Goal: Task Accomplishment & Management: Use online tool/utility

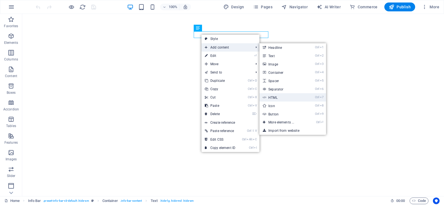
click at [281, 95] on link "Ctrl 7 HTML" at bounding box center [282, 97] width 46 height 8
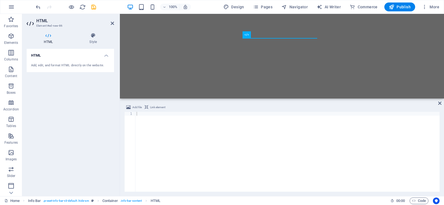
drag, startPoint x: 292, startPoint y: 142, endPoint x: 297, endPoint y: 98, distance: 43.6
click at [297, 98] on div "H2 Banner Banner Container Container Info Bar Info Bar Container Text Container…" at bounding box center [282, 105] width 324 height 182
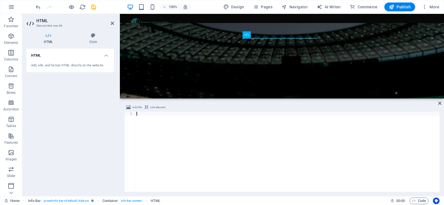
paste textarea "</html>"
type textarea "</html>"
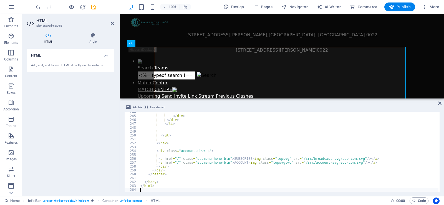
scroll to position [946, 0]
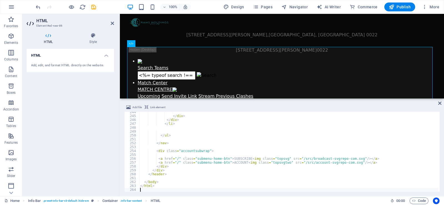
paste textarea "}"
type textarea "}"
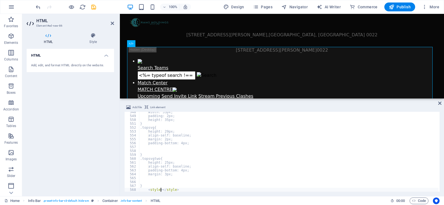
scroll to position [0, 1]
drag, startPoint x: 160, startPoint y: 190, endPoint x: 147, endPoint y: 191, distance: 13.6
click at [147, 191] on div "width: 35px; padding: 2px; height: 35px; } .topsvg{ height: 29px; align-self: b…" at bounding box center [288, 154] width 299 height 88
drag, startPoint x: 154, startPoint y: 189, endPoint x: 271, endPoint y: 171, distance: 118.2
click at [271, 171] on div "width: 35px; padding: 2px; height: 35px; } .topsvg{ height: 29px; align-self: b…" at bounding box center [288, 154] width 299 height 88
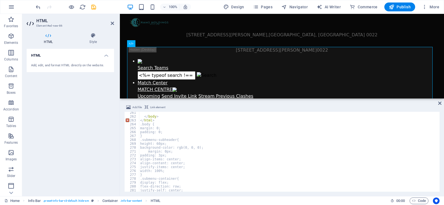
scroll to position [995, 0]
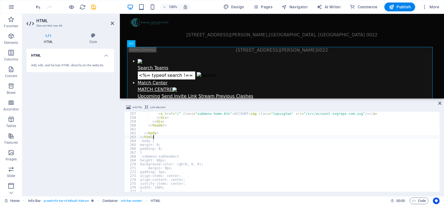
click at [155, 138] on div "< a href = "/" class = "submenu-home-btn" > ACCOUNT < img class = "topsvgtwo" s…" at bounding box center [288, 156] width 299 height 88
type textarea "</html>"
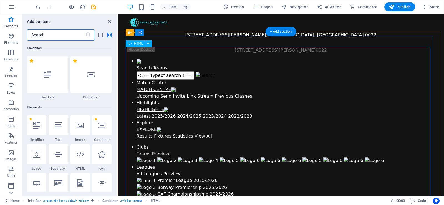
type input "<style>"
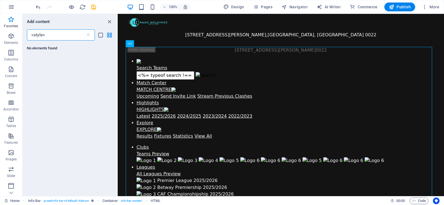
drag, startPoint x: 51, startPoint y: 35, endPoint x: 22, endPoint y: 32, distance: 29.0
click at [22, 32] on div "<style> ​" at bounding box center [69, 34] width 95 height 11
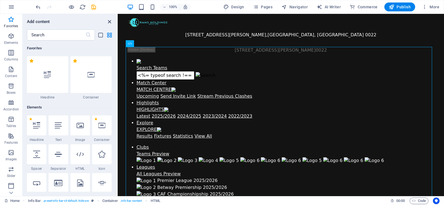
drag, startPoint x: 110, startPoint y: 21, endPoint x: 88, endPoint y: 7, distance: 25.9
click at [110, 21] on icon "close panel" at bounding box center [109, 22] width 6 height 6
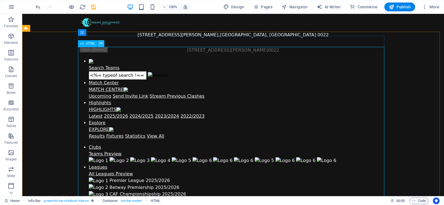
click at [100, 42] on icon at bounding box center [101, 44] width 3 height 6
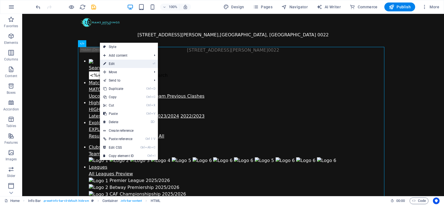
click at [116, 63] on link "⏎ Edit" at bounding box center [118, 64] width 37 height 8
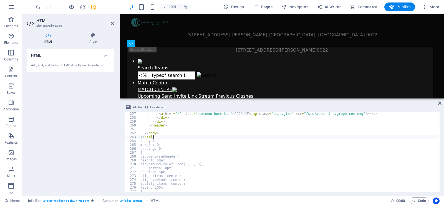
scroll to position [995, 0]
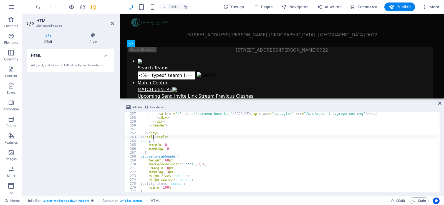
click at [154, 138] on div "< a href = "/" class = "submenu-home-btn" > ACCOUNT < img class = "topsvgtwo" s…" at bounding box center [288, 156] width 299 height 88
type textarea "<style>"
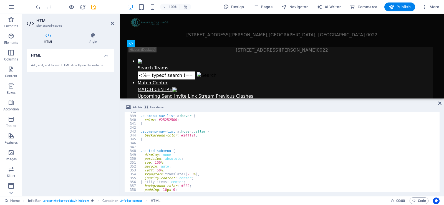
scroll to position [1428, 0]
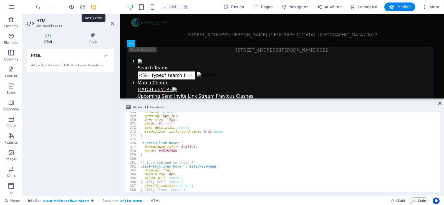
click at [92, 6] on icon "save" at bounding box center [93, 7] width 6 height 6
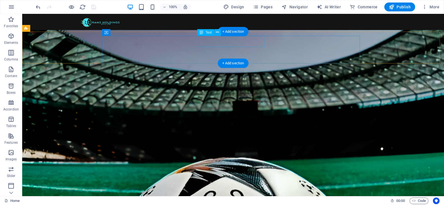
click at [248, 47] on div "[STREET_ADDRESS][PERSON_NAME]" at bounding box center [233, 50] width 306 height 7
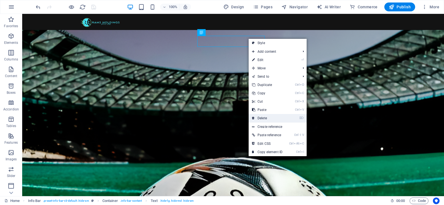
click at [265, 116] on link "⌦ Delete" at bounding box center [267, 118] width 37 height 8
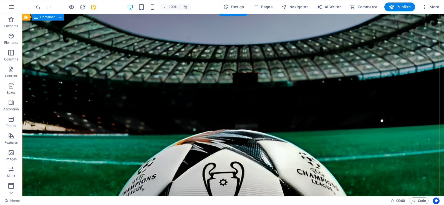
scroll to position [0, 0]
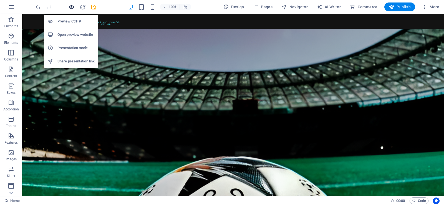
click at [72, 7] on icon "button" at bounding box center [71, 7] width 6 height 6
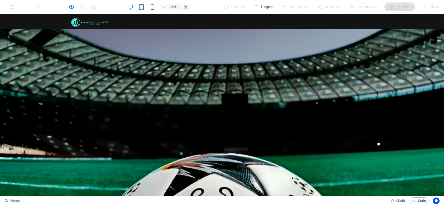
click at [314, 47] on header "Search Teams <%= typeof search !== 'undefined' ? search : '' %> Match Center [G…" at bounding box center [222, 55] width 306 height 17
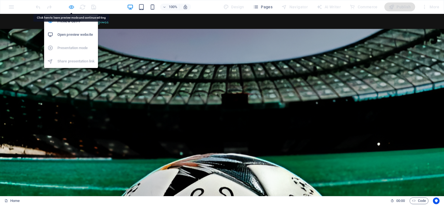
click at [73, 6] on icon "button" at bounding box center [71, 7] width 6 height 6
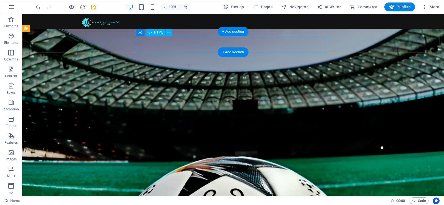
click at [137, 47] on div "Sportshub subheader Search Teams <%= typeof search !== 'undefined' ? search : '…" at bounding box center [233, 55] width 306 height 17
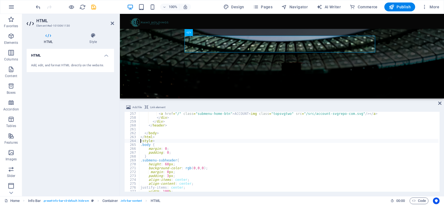
scroll to position [1011, 0]
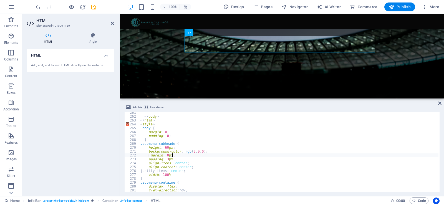
click at [175, 156] on div "</ body > </ html > < style > .body { margin : 0 ; padding : 0 ; } .submenu-sub…" at bounding box center [288, 155] width 299 height 88
type textarea "margin: 0px;"
click at [174, 159] on div "</ body > </ html > < style > .body { margin : 0 ; padding : 0 ; } .submenu-sub…" at bounding box center [288, 155] width 299 height 88
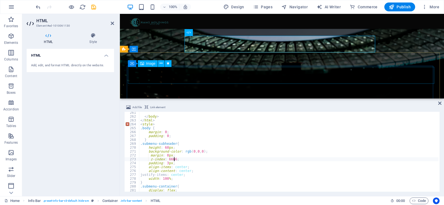
type textarea "z-index: 6666;"
click at [170, 192] on figure at bounding box center [282, 200] width 304 height 17
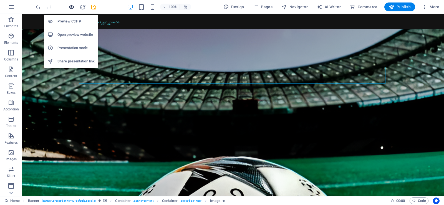
click at [70, 6] on icon "button" at bounding box center [71, 7] width 6 height 6
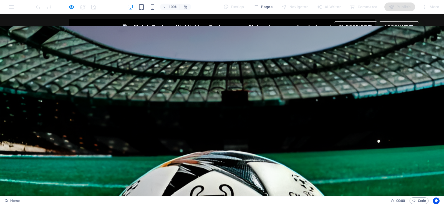
scroll to position [0, 0]
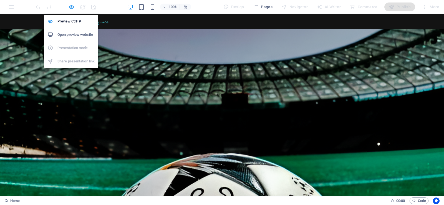
click at [72, 7] on icon "button" at bounding box center [71, 7] width 6 height 6
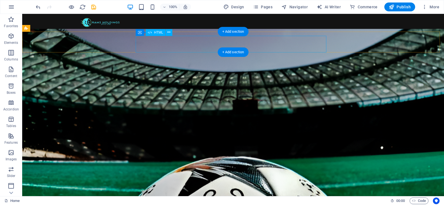
click at [140, 47] on div "Sportshub subheader Search Teams <%= typeof search !== 'undefined' ? search : '…" at bounding box center [233, 55] width 306 height 17
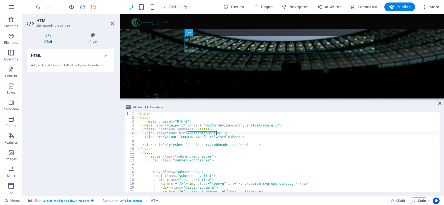
drag, startPoint x: 216, startPoint y: 133, endPoint x: 187, endPoint y: 133, distance: 29.1
click at [187, 133] on div "< html > < head > < meta charset = "UTF-8" > < meta name = "viewport" content =…" at bounding box center [287, 156] width 301 height 88
click at [213, 133] on div "< html > < head > < meta charset = "UTF-8" > < meta name = "viewport" content =…" at bounding box center [287, 152] width 301 height 80
drag, startPoint x: 213, startPoint y: 133, endPoint x: 187, endPoint y: 133, distance: 26.4
click at [187, 133] on div "< html > < head > < meta charset = "UTF-8" > < meta name = "viewport" content =…" at bounding box center [287, 156] width 301 height 88
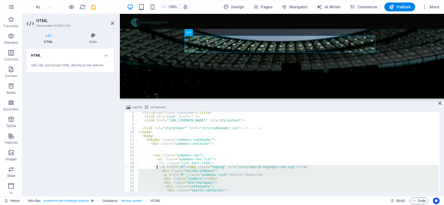
scroll to position [17, 0]
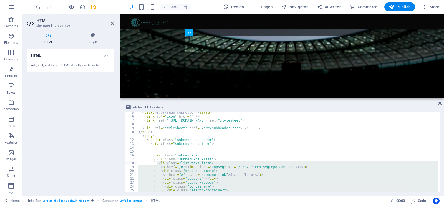
drag, startPoint x: 168, startPoint y: 167, endPoint x: 157, endPoint y: 165, distance: 11.8
click at [157, 165] on div "< title > Sportshub subheader </ title > < link rel = "icon" href = "" /> < lin…" at bounding box center [287, 155] width 301 height 88
type textarea "<li class="list-text-item"> <a href="/#"><img class="topsvg" src="/src/search-s…"
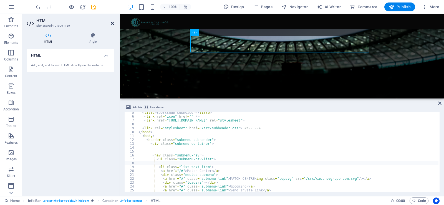
click at [111, 22] on icon at bounding box center [112, 23] width 3 height 4
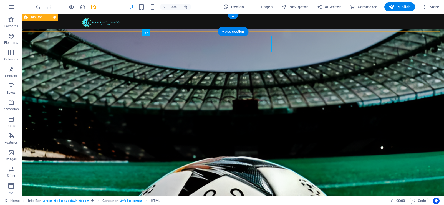
click at [113, 22] on div "[STREET_ADDRESS][PERSON_NAME]" at bounding box center [233, 28] width 422 height 29
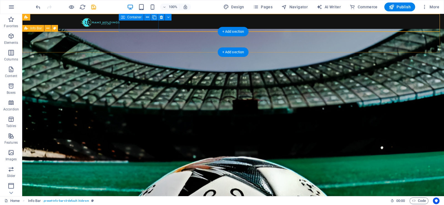
click at [364, 43] on div "Sportshub subheader Match Center [GEOGRAPHIC_DATA] Upcoming Send Invite Link St…" at bounding box center [233, 53] width 422 height 21
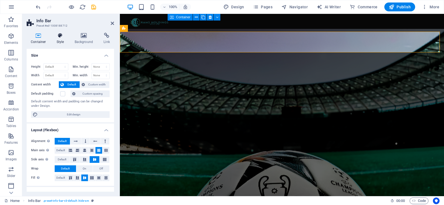
click at [60, 37] on icon at bounding box center [60, 36] width 16 height 6
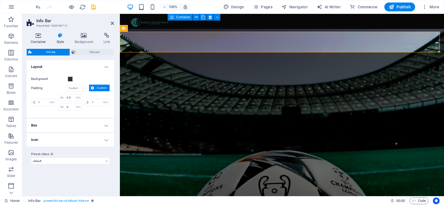
click at [37, 37] on icon at bounding box center [39, 36] width 24 height 6
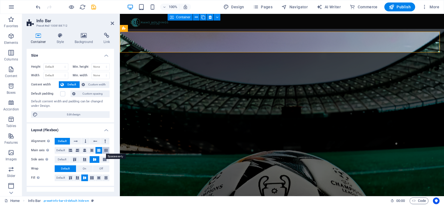
click at [104, 151] on icon at bounding box center [105, 150] width 3 height 7
click at [58, 36] on icon at bounding box center [60, 36] width 16 height 6
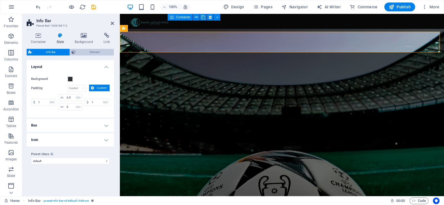
click at [75, 50] on icon at bounding box center [74, 52] width 4 height 7
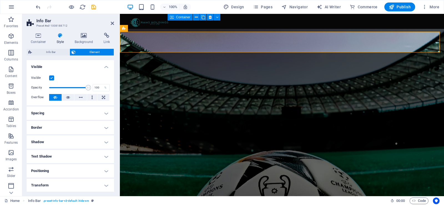
click at [76, 113] on h4 "Spacing" at bounding box center [70, 113] width 87 height 13
drag, startPoint x: 113, startPoint y: 23, endPoint x: 90, endPoint y: 9, distance: 26.4
click at [113, 23] on icon at bounding box center [112, 23] width 3 height 4
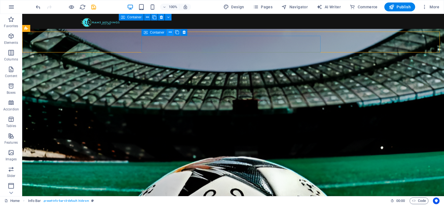
click at [170, 32] on icon at bounding box center [170, 32] width 3 height 6
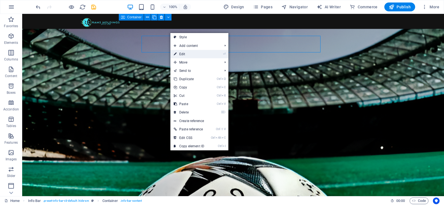
drag, startPoint x: 187, startPoint y: 56, endPoint x: 67, endPoint y: 42, distance: 120.5
click at [187, 56] on link "⏎ Edit" at bounding box center [188, 54] width 37 height 8
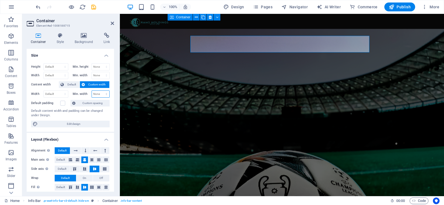
click at [96, 93] on select "None px rem % vh vw" at bounding box center [101, 94] width 18 height 7
select select "%"
click at [100, 91] on select "None px rem % vh vw" at bounding box center [101, 94] width 18 height 7
type input "100"
click at [55, 93] on select "Default px rem % em vh vw" at bounding box center [56, 94] width 24 height 7
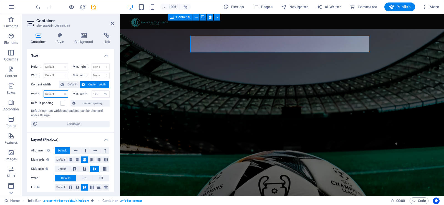
select select "%"
click at [59, 91] on select "Default px rem % em vh vw" at bounding box center [56, 94] width 24 height 7
type input "100"
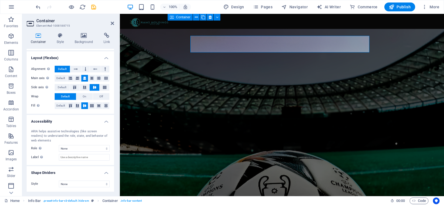
scroll to position [0, 0]
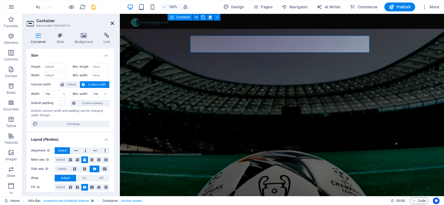
click at [112, 22] on icon at bounding box center [112, 23] width 3 height 4
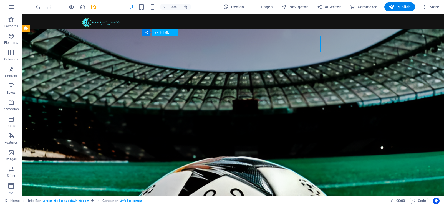
click at [160, 32] on span "HTML" at bounding box center [164, 32] width 9 height 3
click at [175, 31] on icon at bounding box center [174, 32] width 3 height 6
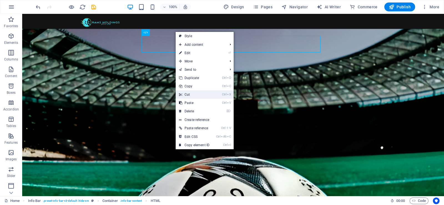
click at [190, 94] on link "Ctrl X Cut" at bounding box center [194, 94] width 37 height 8
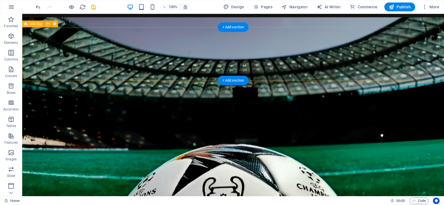
click at [302, 64] on div "Drop content here or Add elements Paste clipboard" at bounding box center [233, 55] width 422 height 43
click at [233, 68] on span "Paste clipboard" at bounding box center [248, 66] width 31 height 8
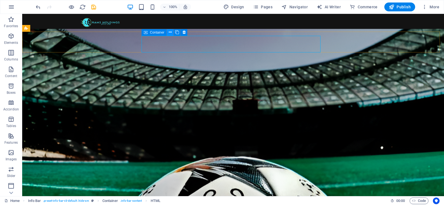
click at [169, 31] on icon at bounding box center [170, 32] width 3 height 6
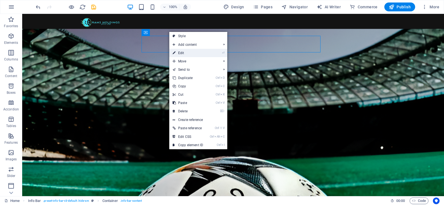
click at [183, 53] on link "⏎ Edit" at bounding box center [187, 53] width 37 height 8
select select "%"
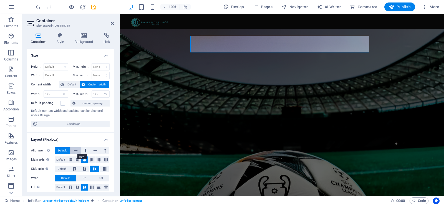
click at [76, 150] on icon at bounding box center [76, 150] width 4 height 7
click at [61, 36] on icon at bounding box center [60, 36] width 16 height 6
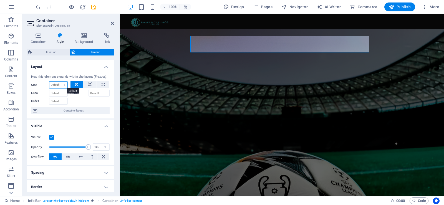
click at [59, 84] on select "Default auto px % 1/1 1/2 1/3 1/4 1/5 1/6 1/7 1/8 1/9 1/10" at bounding box center [58, 85] width 18 height 7
select select "%"
click at [59, 82] on select "Default auto px % 1/1 1/2 1/3 1/4 1/5 1/6 1/7 1/8 1/9 1/10" at bounding box center [58, 85] width 18 height 7
type input "100"
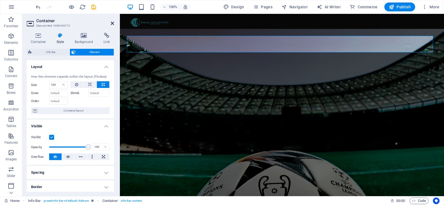
click at [112, 24] on icon at bounding box center [112, 23] width 3 height 4
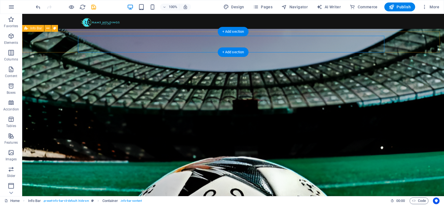
click at [427, 43] on div "Sportshub subheader Match Center [GEOGRAPHIC_DATA] Upcoming Send Invite Link St…" at bounding box center [233, 53] width 422 height 21
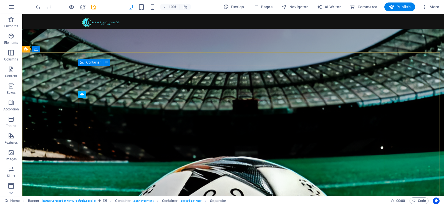
click at [83, 63] on icon at bounding box center [82, 62] width 4 height 7
click at [81, 63] on icon at bounding box center [82, 62] width 4 height 7
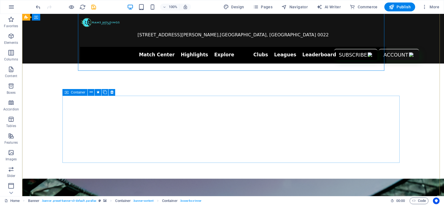
scroll to position [194, 0]
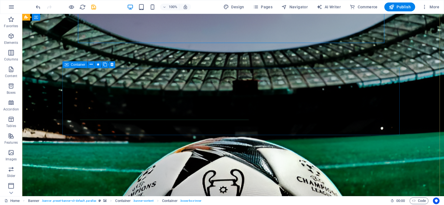
select select "%"
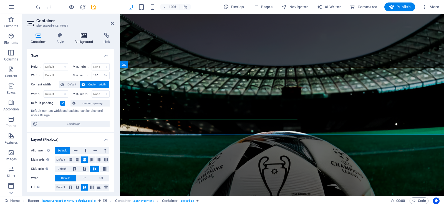
click at [80, 39] on h4 "Background" at bounding box center [84, 39] width 29 height 12
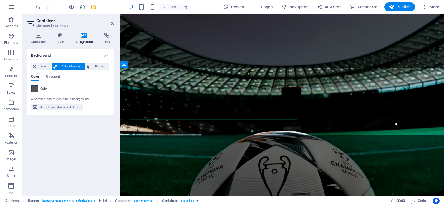
click at [34, 87] on span at bounding box center [35, 89] width 6 height 6
type input "rgba(0, 0, 0, 0.63)"
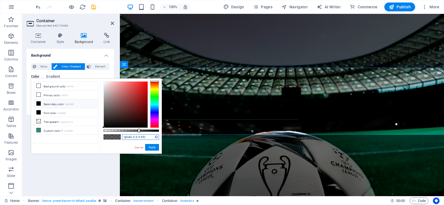
drag, startPoint x: 146, startPoint y: 137, endPoint x: 123, endPoint y: 137, distance: 23.3
click at [123, 137] on input "rgba(0, 0, 0, 0.63)" at bounding box center [140, 137] width 37 height 6
click at [112, 24] on icon at bounding box center [112, 23] width 3 height 4
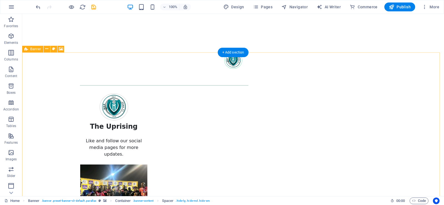
scroll to position [0, 0]
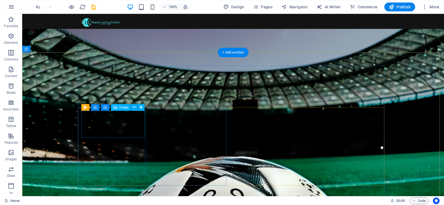
click at [0, 0] on div "Container Image" at bounding box center [0, 0] width 0 height 0
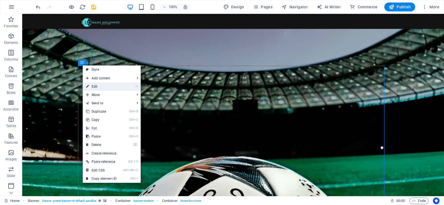
click at [97, 87] on link "⏎ Edit" at bounding box center [101, 86] width 37 height 8
select select "%"
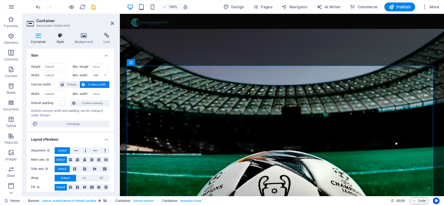
click at [61, 37] on icon at bounding box center [60, 36] width 16 height 6
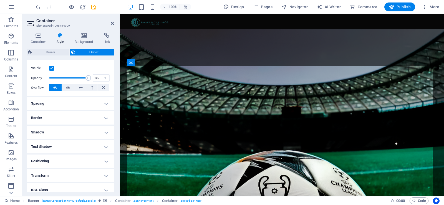
scroll to position [83, 0]
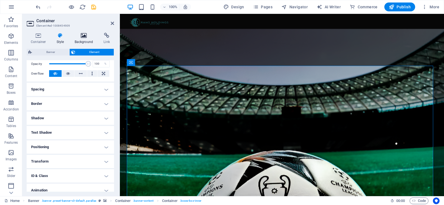
click at [82, 34] on icon at bounding box center [83, 36] width 27 height 6
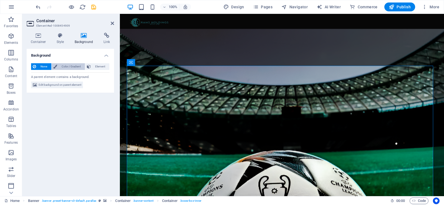
click at [79, 67] on span "Color / Gradient" at bounding box center [71, 66] width 24 height 7
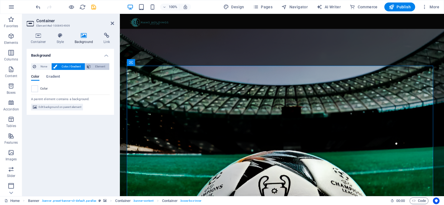
click at [95, 65] on span "Element" at bounding box center [99, 66] width 15 height 7
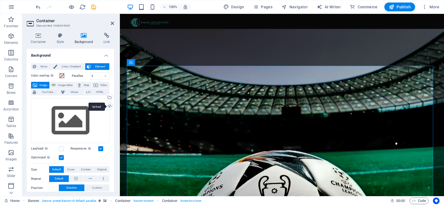
click at [106, 107] on div "Upload" at bounding box center [109, 107] width 8 height 8
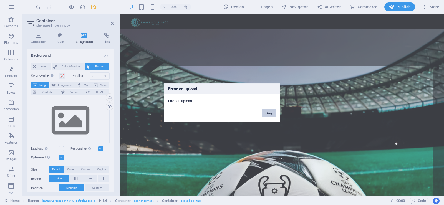
drag, startPoint x: 271, startPoint y: 114, endPoint x: 151, endPoint y: 99, distance: 120.8
click at [271, 114] on button "Okay" at bounding box center [269, 113] width 14 height 8
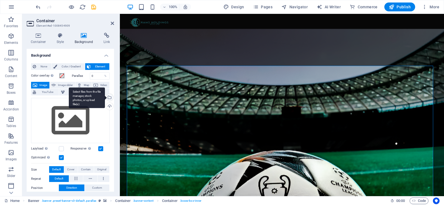
click at [110, 97] on div "Select files from the file manager, stock photos, or upload file(s)" at bounding box center [109, 98] width 8 height 8
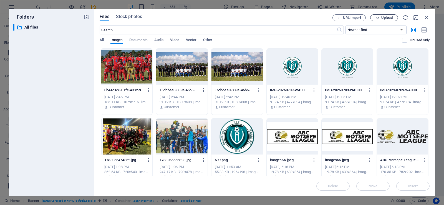
click at [384, 18] on span "Upload" at bounding box center [386, 17] width 11 height 3
click at [427, 16] on icon "button" at bounding box center [427, 17] width 6 height 6
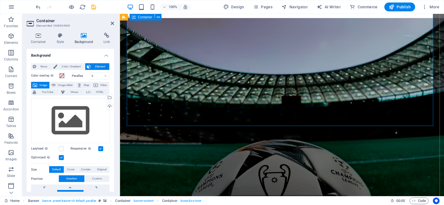
scroll to position [111, 0]
click at [113, 23] on icon at bounding box center [112, 23] width 3 height 4
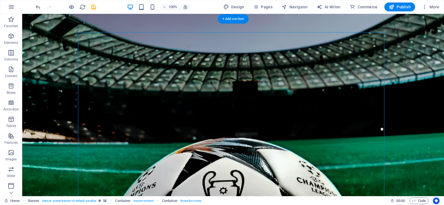
scroll to position [0, 0]
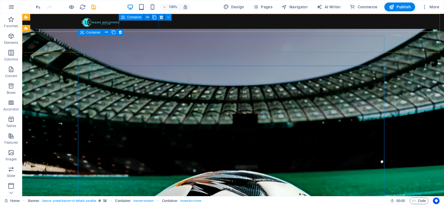
click at [82, 34] on icon at bounding box center [82, 32] width 4 height 7
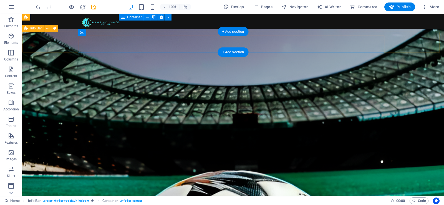
click at [56, 43] on div "Sportshub subheader Match Center [GEOGRAPHIC_DATA] Upcoming Send Invite Link St…" at bounding box center [233, 53] width 422 height 21
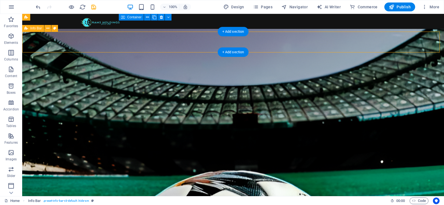
click at [56, 43] on div "Sportshub subheader Match Center [GEOGRAPHIC_DATA] Upcoming Send Invite Link St…" at bounding box center [233, 53] width 422 height 21
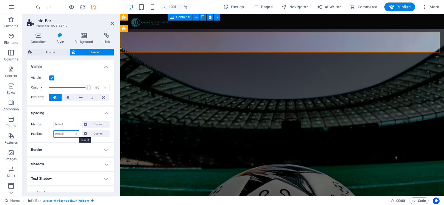
click at [64, 133] on select "Default px rem % vh vw Custom" at bounding box center [67, 134] width 26 height 7
select select "px"
click at [71, 131] on select "Default px rem % vh vw Custom" at bounding box center [67, 134] width 26 height 7
type input "0"
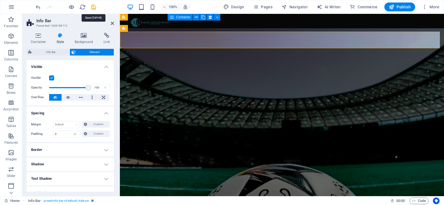
click at [94, 6] on icon "save" at bounding box center [93, 7] width 6 height 6
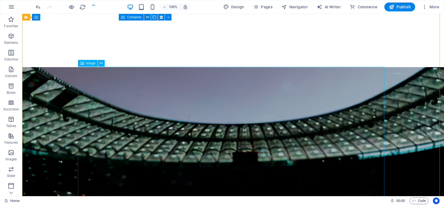
scroll to position [167, 0]
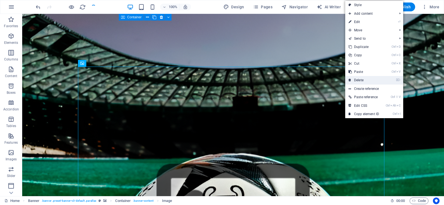
click at [362, 80] on link "⌦ Delete" at bounding box center [363, 80] width 37 height 8
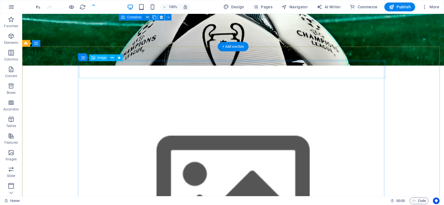
scroll to position [0, 0]
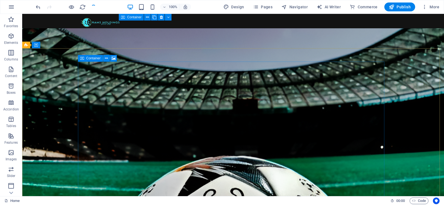
click at [86, 57] on span "Container" at bounding box center [93, 58] width 14 height 3
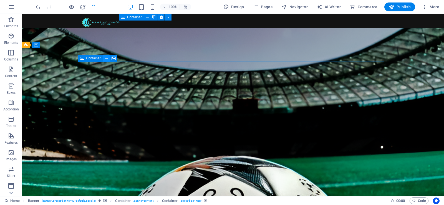
click at [108, 58] on icon at bounding box center [106, 59] width 3 height 6
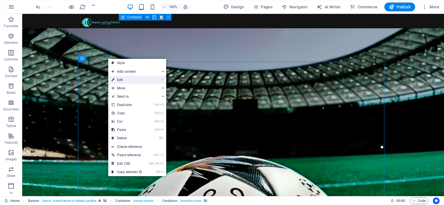
click at [125, 79] on link "⏎ Edit" at bounding box center [126, 80] width 37 height 8
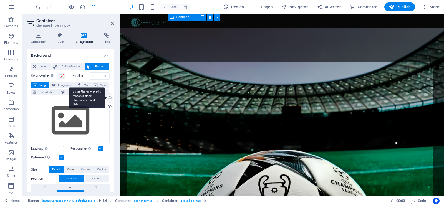
click at [109, 98] on div "Select files from the file manager, stock photos, or upload file(s)" at bounding box center [109, 98] width 8 height 8
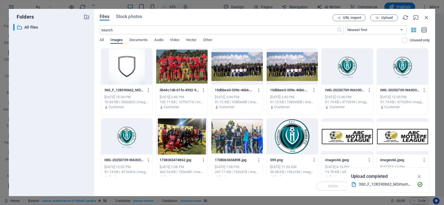
click at [128, 68] on div at bounding box center [126, 67] width 51 height 36
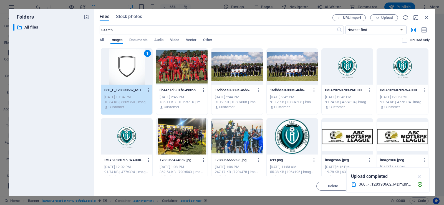
click at [420, 175] on icon "button" at bounding box center [419, 176] width 6 height 6
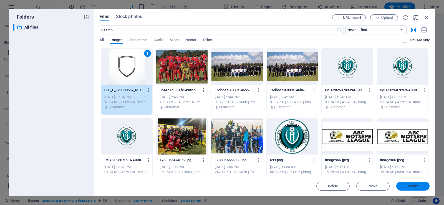
click at [408, 185] on span "Insert" at bounding box center [413, 186] width 10 height 3
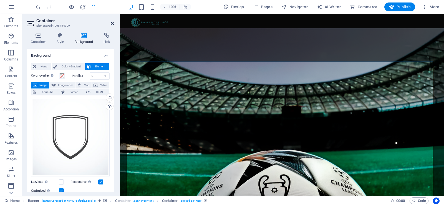
click at [112, 23] on icon at bounding box center [112, 23] width 3 height 4
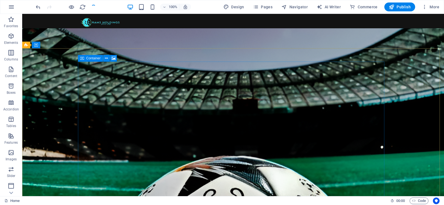
click at [85, 58] on div "Container" at bounding box center [90, 58] width 25 height 7
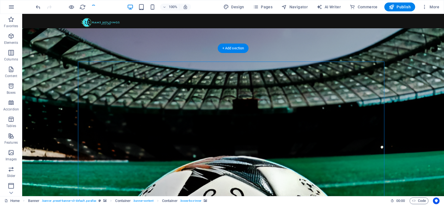
click at [28, 52] on figure at bounding box center [233, 129] width 422 height 202
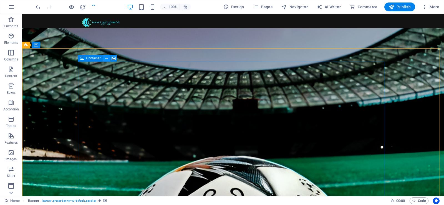
click at [105, 58] on icon at bounding box center [106, 59] width 3 height 6
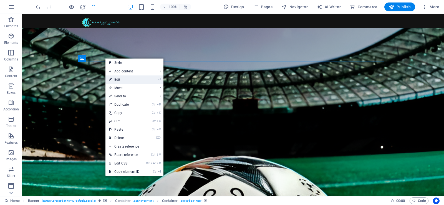
click at [117, 80] on link "⏎ Edit" at bounding box center [123, 79] width 37 height 8
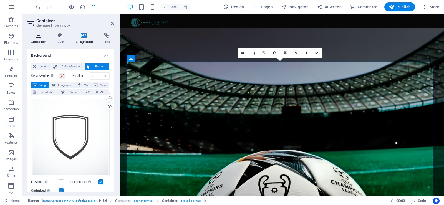
click at [40, 39] on h4 "Container" at bounding box center [40, 39] width 26 height 12
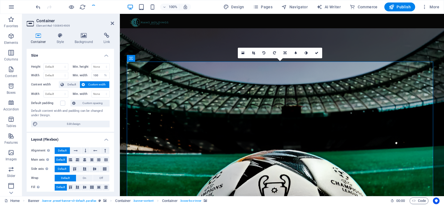
scroll to position [82, 0]
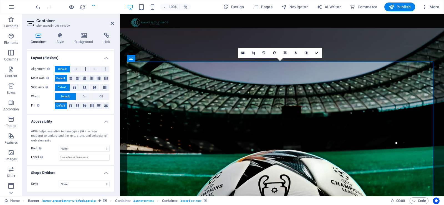
click at [104, 174] on h4 "Shape Dividers" at bounding box center [70, 171] width 87 height 10
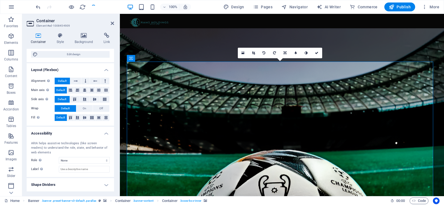
scroll to position [0, 0]
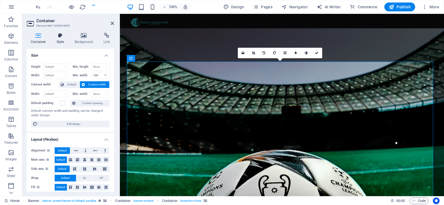
click at [61, 37] on icon at bounding box center [60, 36] width 16 height 6
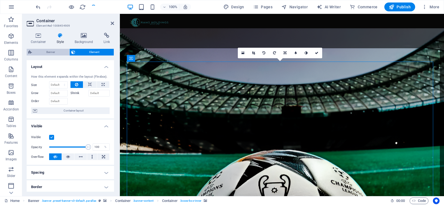
click at [45, 51] on span "Banner" at bounding box center [51, 52] width 34 height 7
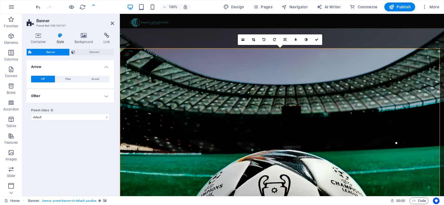
click at [56, 95] on h4 "Other" at bounding box center [70, 95] width 87 height 13
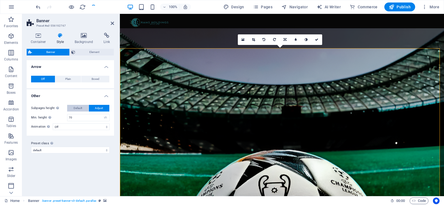
click at [74, 109] on span "Default" at bounding box center [78, 108] width 9 height 7
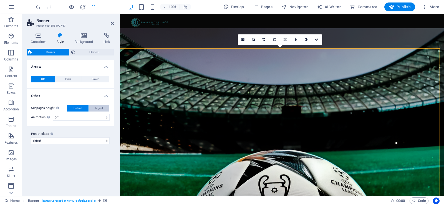
click at [98, 108] on span "Adjust" at bounding box center [99, 108] width 8 height 7
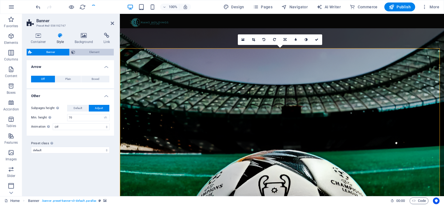
click at [95, 53] on span "Element" at bounding box center [95, 52] width 36 height 7
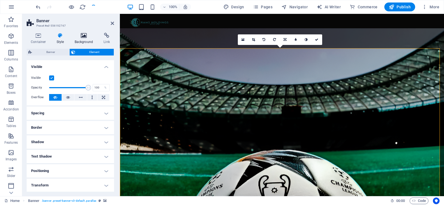
click at [82, 37] on icon at bounding box center [83, 36] width 27 height 6
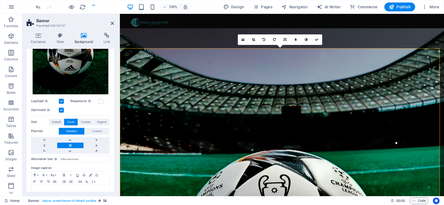
scroll to position [153, 0]
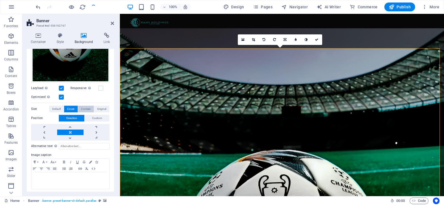
click at [86, 107] on span "Contain" at bounding box center [86, 109] width 10 height 7
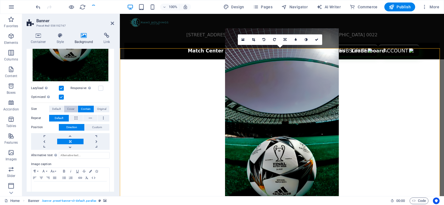
click at [70, 106] on span "Cover" at bounding box center [70, 109] width 7 height 7
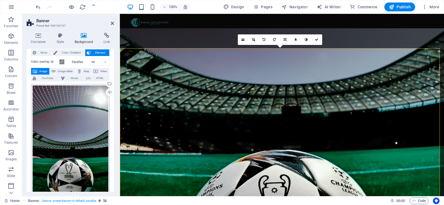
scroll to position [0, 0]
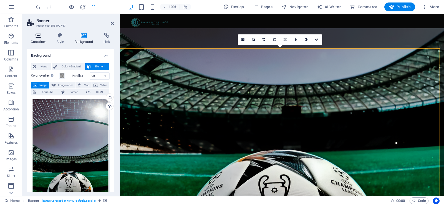
click at [40, 41] on h4 "Container" at bounding box center [40, 39] width 26 height 12
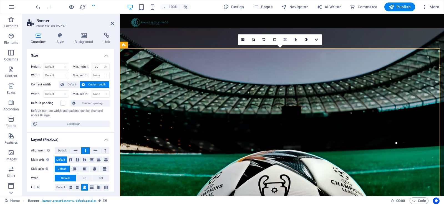
click at [37, 36] on icon at bounding box center [39, 36] width 24 height 6
click at [112, 22] on icon at bounding box center [112, 23] width 3 height 4
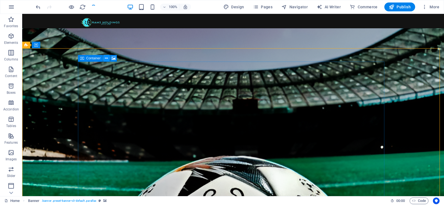
click at [104, 58] on button at bounding box center [106, 58] width 7 height 7
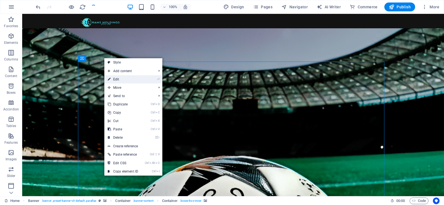
click at [120, 79] on link "⏎ Edit" at bounding box center [122, 79] width 37 height 8
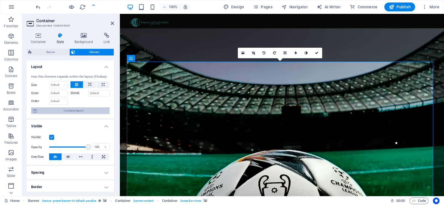
click at [89, 112] on span "Container layout" at bounding box center [73, 110] width 69 height 7
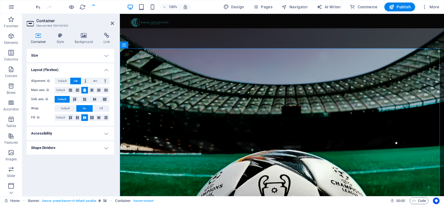
click at [66, 144] on h4 "Shape Dividers" at bounding box center [70, 147] width 87 height 13
click at [75, 159] on select "None Triangle Square Diagonal Polygon 1 Polygon 2 Zigzag Multiple Zigzags Waves…" at bounding box center [84, 159] width 51 height 7
click at [59, 156] on select "None Triangle Square Diagonal Polygon 1 Polygon 2 Zigzag Multiple Zigzags Waves…" at bounding box center [84, 159] width 51 height 7
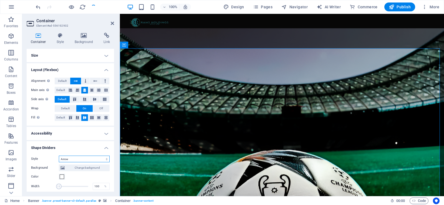
click at [76, 158] on select "None Triangle Square Diagonal Polygon 1 Polygon 2 Zigzag Multiple Zigzags Waves…" at bounding box center [84, 159] width 51 height 7
select select "none"
click at [59, 156] on select "None Triangle Square Diagonal Polygon 1 Polygon 2 Zigzag Multiple Zigzags Waves…" at bounding box center [84, 159] width 51 height 7
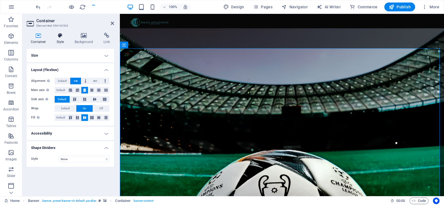
click at [62, 39] on h4 "Style" at bounding box center [61, 39] width 18 height 12
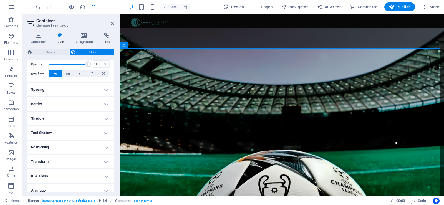
scroll to position [83, 0]
click at [78, 108] on h4 "Border" at bounding box center [70, 103] width 87 height 13
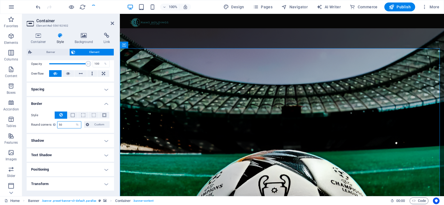
click at [60, 125] on input "50" at bounding box center [69, 125] width 24 height 7
click at [77, 125] on select "Default px rem % vh vw Custom" at bounding box center [77, 125] width 8 height 7
select select "px"
click at [73, 122] on select "Default px rem % vh vw Custom" at bounding box center [77, 125] width 8 height 7
click at [60, 125] on input "50" at bounding box center [69, 125] width 24 height 7
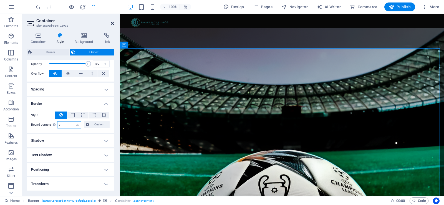
type input "0"
click at [111, 22] on icon at bounding box center [112, 23] width 3 height 4
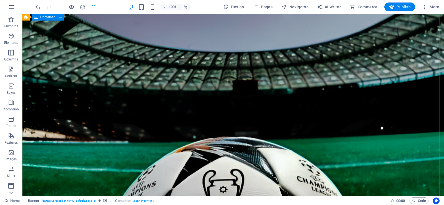
scroll to position [0, 0]
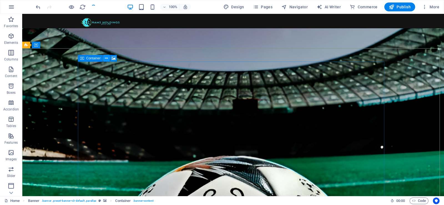
click at [104, 57] on button at bounding box center [106, 58] width 7 height 7
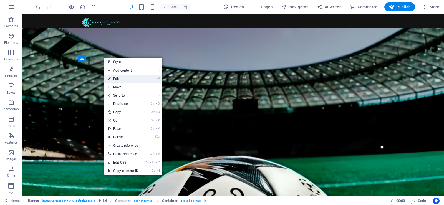
click at [117, 77] on link "⏎ Edit" at bounding box center [122, 79] width 37 height 8
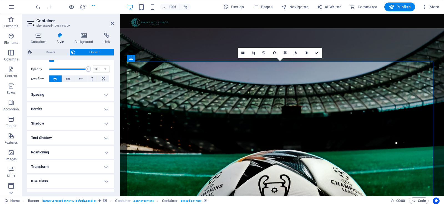
scroll to position [75, 0]
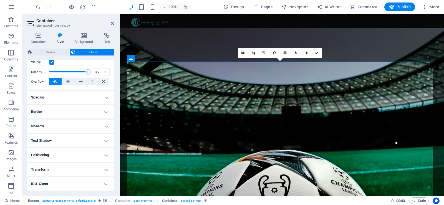
click at [75, 112] on h4 "Border" at bounding box center [70, 111] width 87 height 13
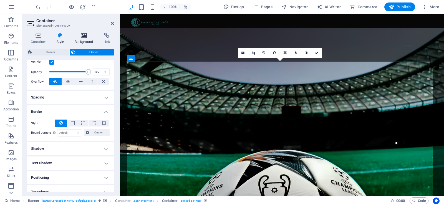
click at [80, 37] on icon at bounding box center [83, 36] width 27 height 6
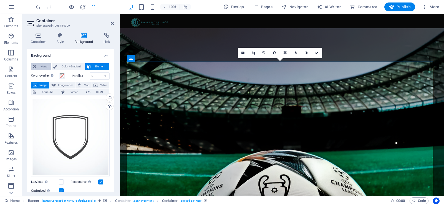
click at [40, 65] on span "None" at bounding box center [44, 66] width 12 height 7
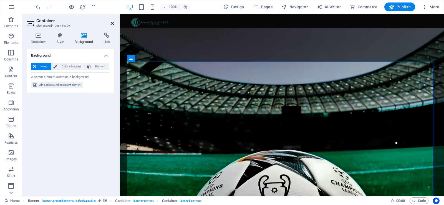
click at [111, 24] on icon at bounding box center [112, 23] width 3 height 4
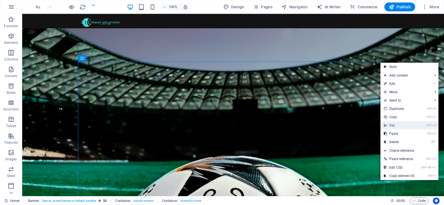
click at [395, 123] on link "Ctrl X Cut" at bounding box center [398, 125] width 37 height 8
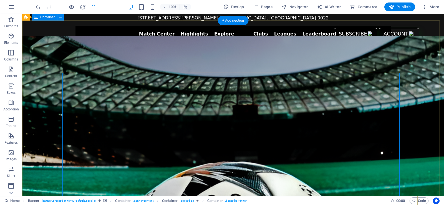
scroll to position [0, 0]
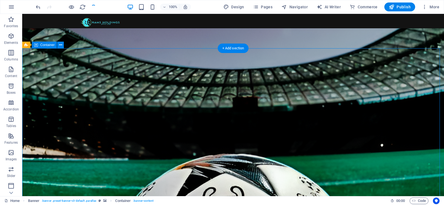
select select "px"
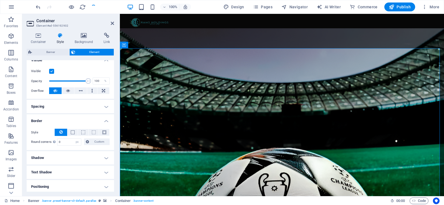
scroll to position [111, 0]
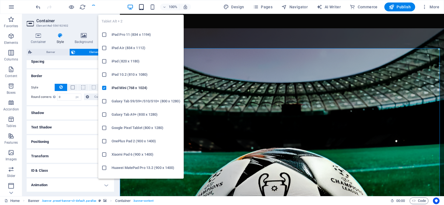
click at [141, 7] on icon "button" at bounding box center [141, 7] width 6 height 6
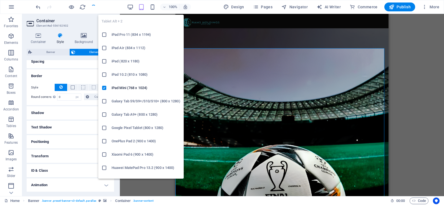
type input "10"
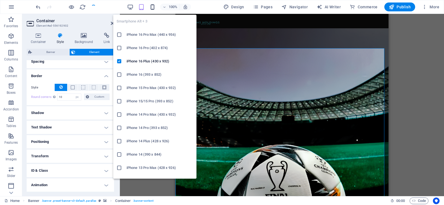
click at [154, 7] on icon "button" at bounding box center [152, 7] width 6 height 6
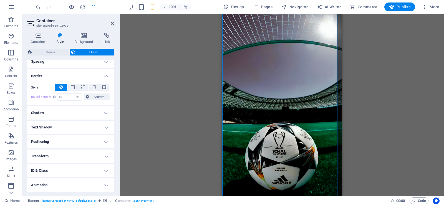
scroll to position [83, 0]
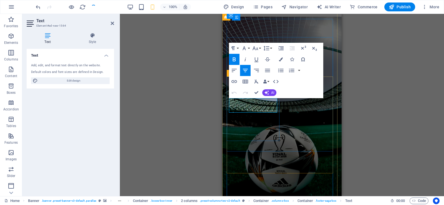
drag, startPoint x: 273, startPoint y: 104, endPoint x: 234, endPoint y: 105, distance: 38.9
click at [280, 58] on icon "button" at bounding box center [281, 59] width 4 height 4
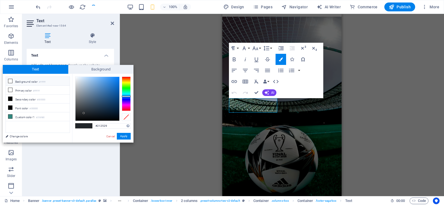
click at [19, 82] on li "Background color #ffffff" at bounding box center [38, 81] width 64 height 9
type input "#ffffff"
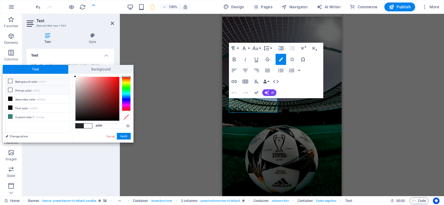
click at [23, 89] on li "Primary color #ffffff" at bounding box center [38, 90] width 64 height 9
click at [124, 136] on button "Apply" at bounding box center [124, 136] width 14 height 7
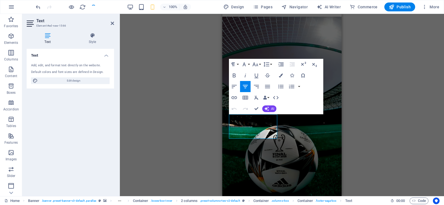
drag, startPoint x: 273, startPoint y: 132, endPoint x: 419, endPoint y: 120, distance: 146.5
click at [281, 75] on icon "button" at bounding box center [281, 76] width 4 height 4
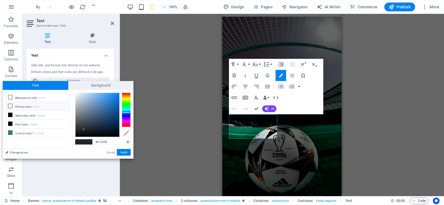
click at [52, 107] on li "Primary color #ffffff" at bounding box center [38, 106] width 64 height 9
type input "#ffffff"
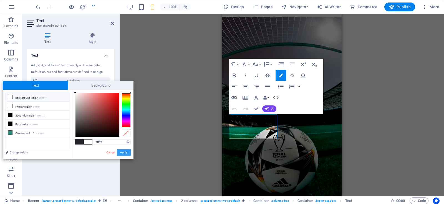
click at [124, 153] on button "Apply" at bounding box center [124, 152] width 14 height 7
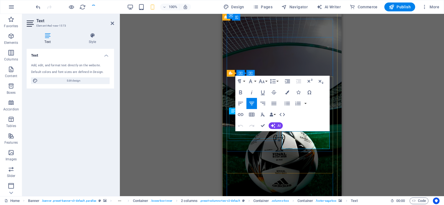
drag, startPoint x: 321, startPoint y: 140, endPoint x: 443, endPoint y: 130, distance: 122.2
click at [287, 90] on icon "button" at bounding box center [287, 92] width 4 height 4
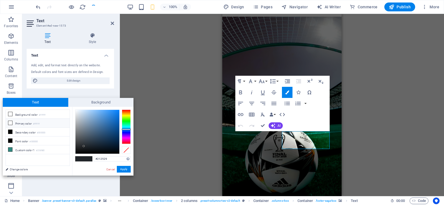
click at [31, 122] on li "Primary color #ffffff" at bounding box center [38, 123] width 64 height 9
type input "#ffffff"
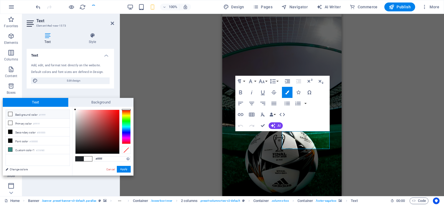
click at [126, 170] on button "Apply" at bounding box center [124, 169] width 14 height 7
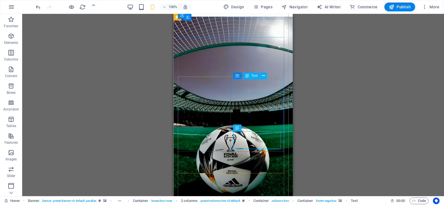
drag, startPoint x: 274, startPoint y: 87, endPoint x: 225, endPoint y: 87, distance: 48.8
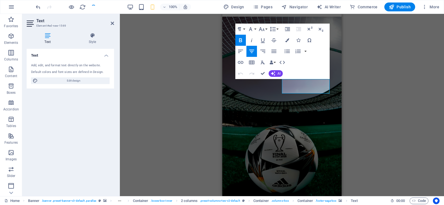
drag, startPoint x: 319, startPoint y: 86, endPoint x: 281, endPoint y: 86, distance: 37.7
click at [288, 39] on icon "button" at bounding box center [287, 40] width 4 height 4
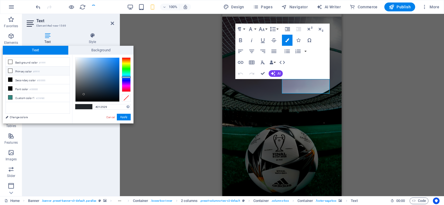
click at [21, 71] on li "Primary color #ffffff" at bounding box center [38, 71] width 64 height 9
type input "#ffffff"
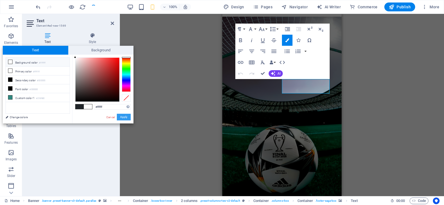
click at [126, 119] on button "Apply" at bounding box center [124, 117] width 14 height 7
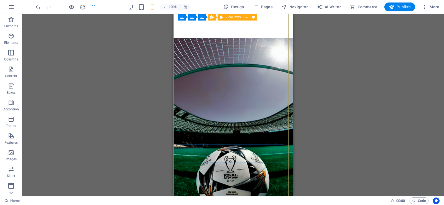
scroll to position [167, 0]
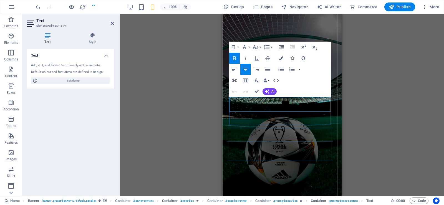
drag, startPoint x: 305, startPoint y: 105, endPoint x: 482, endPoint y: 83, distance: 177.9
click at [279, 58] on button "Colors" at bounding box center [281, 58] width 11 height 11
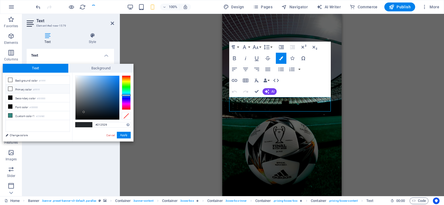
click at [43, 88] on li "Primary color #ffffff" at bounding box center [38, 89] width 64 height 9
type input "#ffffff"
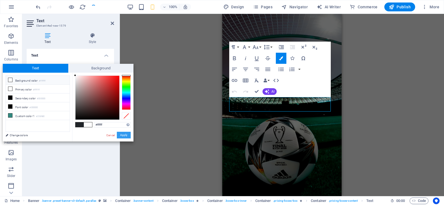
click at [127, 135] on button "Apply" at bounding box center [124, 135] width 14 height 7
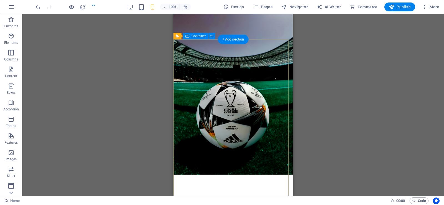
scroll to position [0, 0]
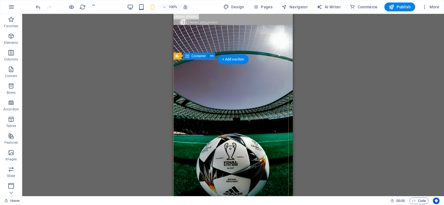
select select "px"
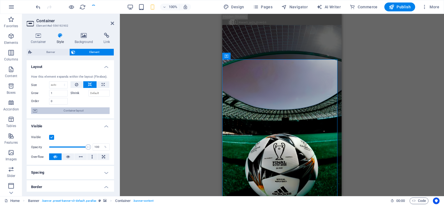
click at [75, 110] on span "Container layout" at bounding box center [73, 110] width 69 height 7
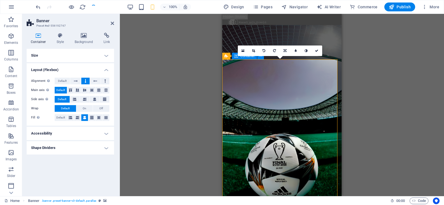
select select "px"
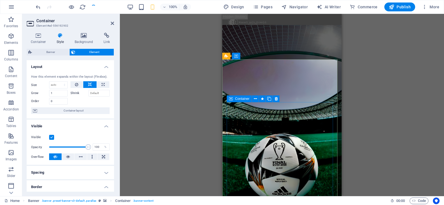
click at [228, 102] on div "Container" at bounding box center [255, 98] width 56 height 7
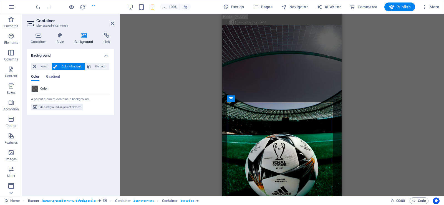
drag, startPoint x: 46, startPoint y: 106, endPoint x: 46, endPoint y: 126, distance: 20.5
click at [46, 126] on div "Background None Color / Gradient Element Stretch background to full-width Color…" at bounding box center [70, 120] width 87 height 143
click at [62, 39] on h4 "Style" at bounding box center [61, 39] width 18 height 12
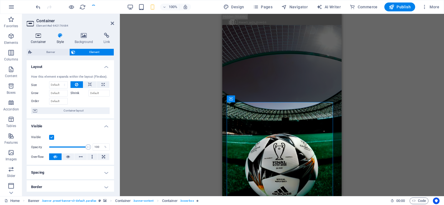
click at [38, 34] on icon at bounding box center [39, 36] width 24 height 6
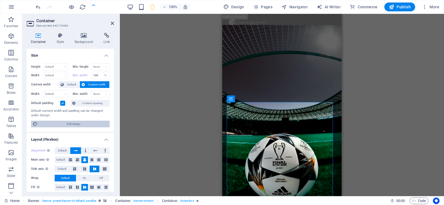
click at [62, 122] on span "Edit design" at bounding box center [73, 124] width 69 height 7
select select "px"
select select "400"
select select "px"
select select "rem"
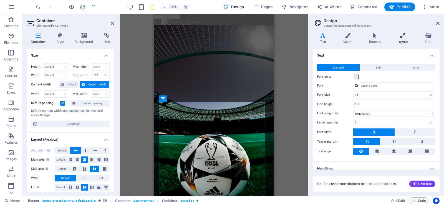
click at [406, 36] on icon at bounding box center [402, 36] width 25 height 6
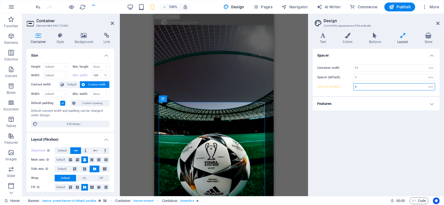
click at [357, 86] on input "4" at bounding box center [394, 87] width 81 height 7
type input "2"
click at [428, 100] on h4 "Features" at bounding box center [376, 103] width 127 height 13
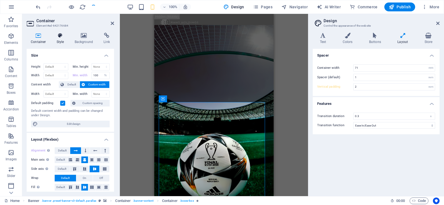
click at [62, 39] on h4 "Style" at bounding box center [61, 39] width 18 height 12
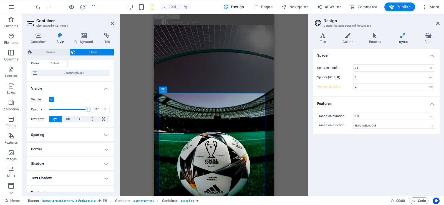
scroll to position [83, 0]
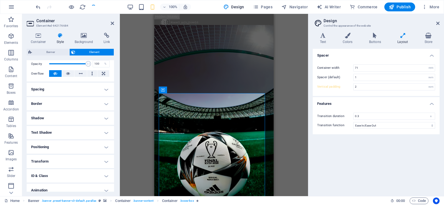
click at [93, 90] on h4 "Spacing" at bounding box center [70, 89] width 87 height 13
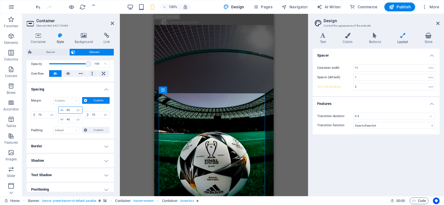
click at [68, 109] on input "90" at bounding box center [73, 110] width 17 height 7
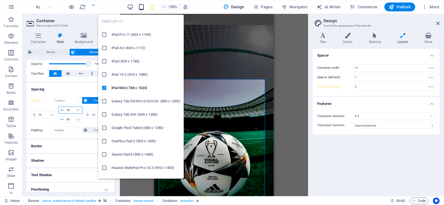
type input "40"
click at [142, 8] on icon "button" at bounding box center [141, 7] width 6 height 6
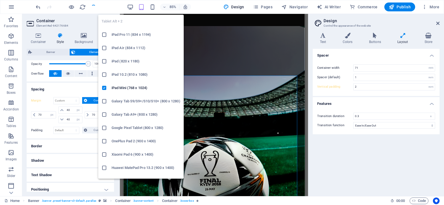
type input "3"
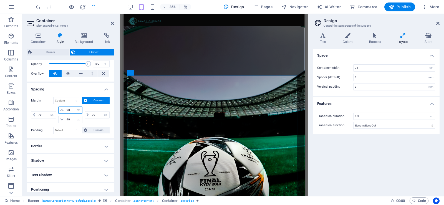
click at [68, 111] on input "90" at bounding box center [73, 110] width 17 height 7
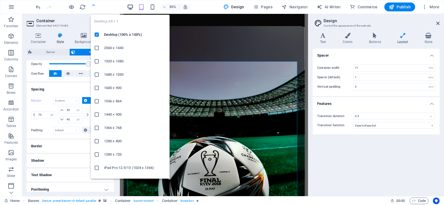
click at [132, 9] on icon "button" at bounding box center [130, 7] width 6 height 6
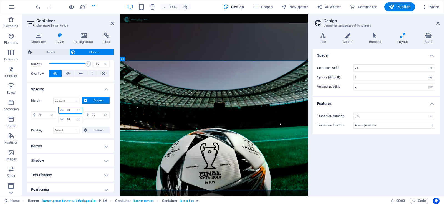
click at [68, 110] on input "90" at bounding box center [73, 110] width 17 height 7
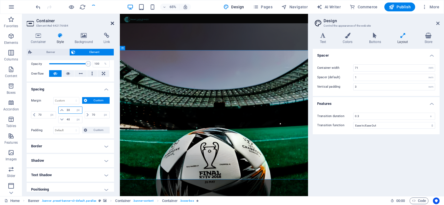
type input "30"
click at [111, 24] on icon at bounding box center [112, 23] width 3 height 4
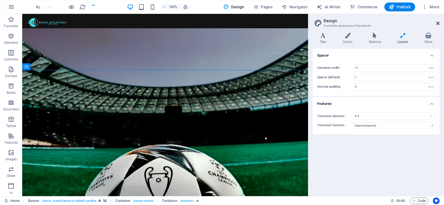
click at [438, 22] on icon at bounding box center [437, 23] width 3 height 4
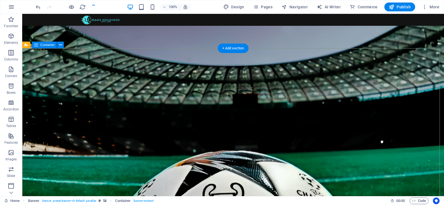
scroll to position [0, 0]
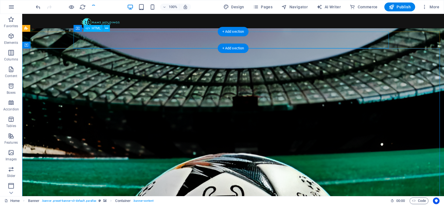
click at [385, 43] on div "Sportshub subheader Match Center [GEOGRAPHIC_DATA] Upcoming Send Invite Link St…" at bounding box center [232, 51] width 315 height 17
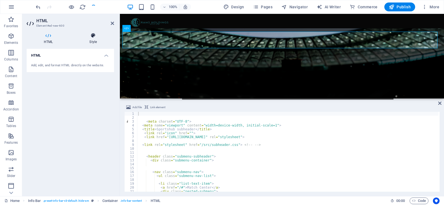
click at [95, 37] on icon at bounding box center [93, 36] width 42 height 6
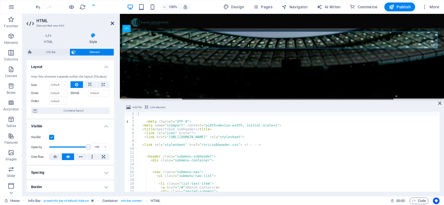
click at [112, 22] on icon at bounding box center [112, 23] width 3 height 4
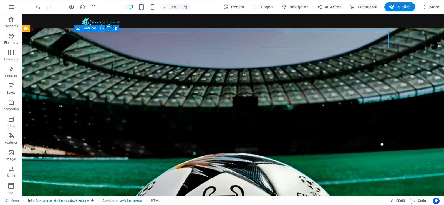
click at [101, 27] on icon at bounding box center [101, 29] width 3 height 6
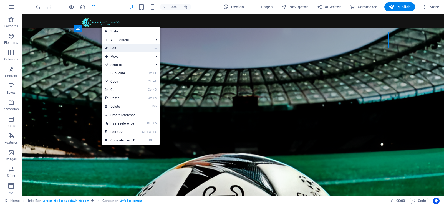
click at [119, 47] on link "⏎ Edit" at bounding box center [120, 48] width 37 height 8
select select "%"
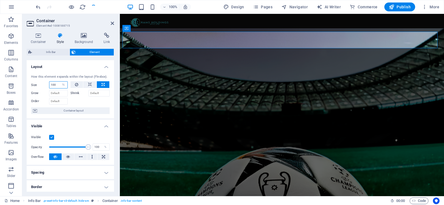
click at [54, 84] on input "100" at bounding box center [58, 85] width 18 height 7
type input "120"
click at [37, 37] on icon at bounding box center [39, 36] width 24 height 6
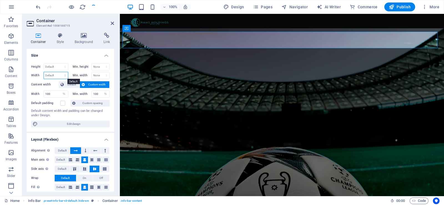
click at [51, 75] on select "Default px rem % em vh vw" at bounding box center [56, 75] width 24 height 7
select select "%"
click at [59, 72] on select "Default px rem % em vh vw" at bounding box center [56, 75] width 24 height 7
type input "100"
click at [99, 75] on select "None px rem % vh vw" at bounding box center [101, 75] width 18 height 7
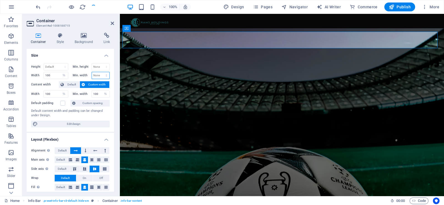
select select "%"
click at [100, 72] on select "None px rem % vh vw" at bounding box center [101, 75] width 18 height 7
type input "100"
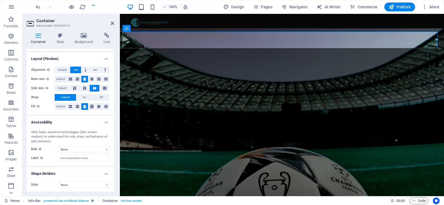
scroll to position [82, 0]
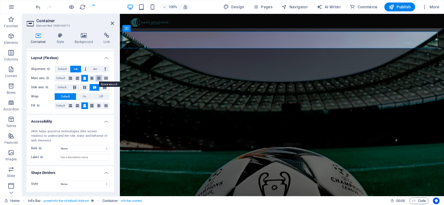
click at [98, 79] on icon at bounding box center [98, 78] width 3 height 7
click at [112, 23] on icon at bounding box center [112, 23] width 3 height 4
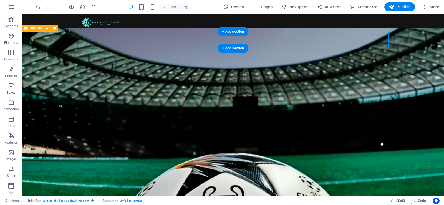
click at [404, 43] on div "Sportshub subheader Match Center [GEOGRAPHIC_DATA] Upcoming Send Invite Link St…" at bounding box center [233, 51] width 422 height 17
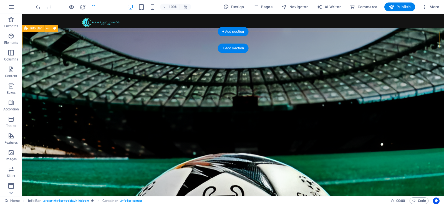
click at [404, 43] on div "Sportshub subheader Match Center [GEOGRAPHIC_DATA] Upcoming Send Invite Link St…" at bounding box center [233, 51] width 422 height 17
select select "px"
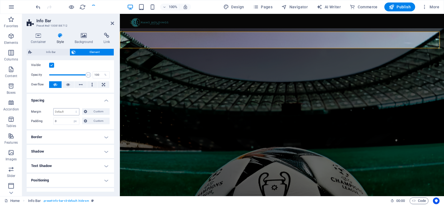
scroll to position [0, 0]
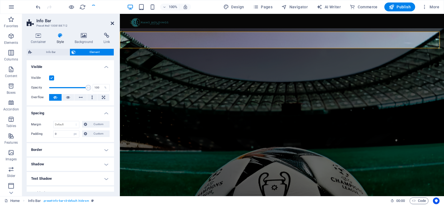
click at [112, 22] on icon at bounding box center [112, 23] width 3 height 4
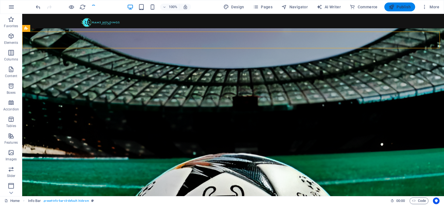
click at [407, 6] on span "Publish" at bounding box center [400, 7] width 22 height 6
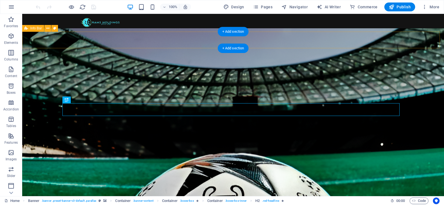
click at [407, 43] on div "Sportshub subheader Match Center [GEOGRAPHIC_DATA] Upcoming Send Invite Link St…" at bounding box center [233, 51] width 422 height 17
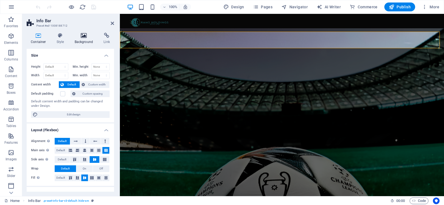
click at [83, 39] on h4 "Background" at bounding box center [84, 39] width 29 height 12
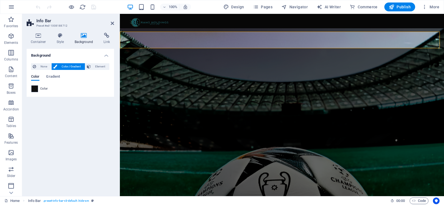
click at [34, 88] on span at bounding box center [35, 89] width 6 height 6
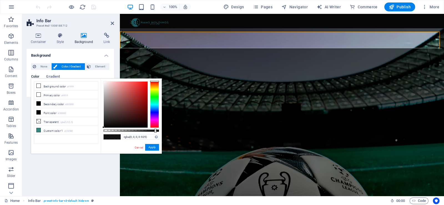
drag, startPoint x: 106, startPoint y: 126, endPoint x: 87, endPoint y: 137, distance: 21.9
click at [87, 137] on div "less Background color #ffffff Primary color #ffffff Secondary color #000000 Fon…" at bounding box center [96, 116] width 131 height 75
drag, startPoint x: 271, startPoint y: 162, endPoint x: 172, endPoint y: 121, distance: 107.8
type input "#000000"
drag, startPoint x: 154, startPoint y: 130, endPoint x: 161, endPoint y: 130, distance: 6.7
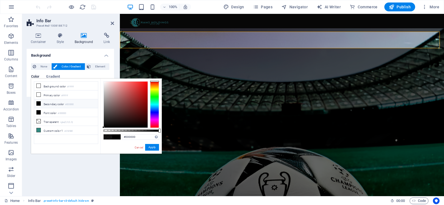
click at [161, 130] on div "#000000 Supported formats #0852ed rgb(8, 82, 237) rgba(8, 82, 237, 90%) hsv(221…" at bounding box center [130, 157] width 61 height 156
click at [154, 147] on button "Apply" at bounding box center [152, 147] width 14 height 7
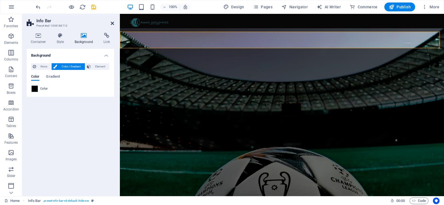
click at [112, 22] on icon at bounding box center [112, 23] width 3 height 4
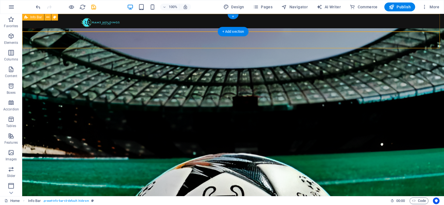
click at [432, 26] on div "[STREET_ADDRESS][PERSON_NAME]" at bounding box center [233, 28] width 422 height 29
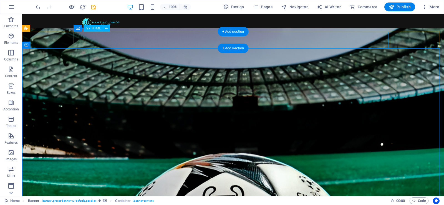
click at [138, 43] on div "Sportshub subheader Match Center [GEOGRAPHIC_DATA] Upcoming Send Invite Link St…" at bounding box center [232, 51] width 315 height 17
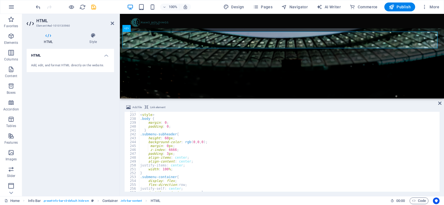
scroll to position [916, 0]
click at [187, 166] on div "< style > .body { margin : 0 ; padding : 0 ; } .submenu-subheader { height : 60…" at bounding box center [288, 153] width 299 height 88
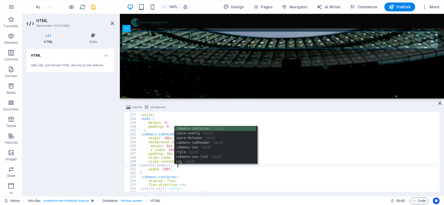
scroll to position [0, 3]
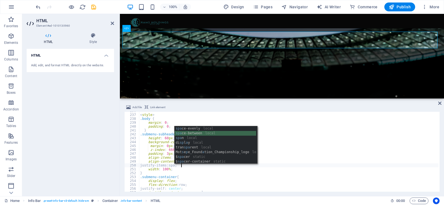
click at [204, 133] on div "spa ce-evenly local spa ce-between local spa n local di sp l a y local tran spa…" at bounding box center [216, 149] width 82 height 47
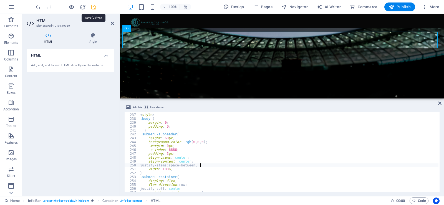
type textarea "justify-items: space-between;"
click at [94, 8] on icon "save" at bounding box center [93, 7] width 6 height 6
